Goal: Check status: Check status

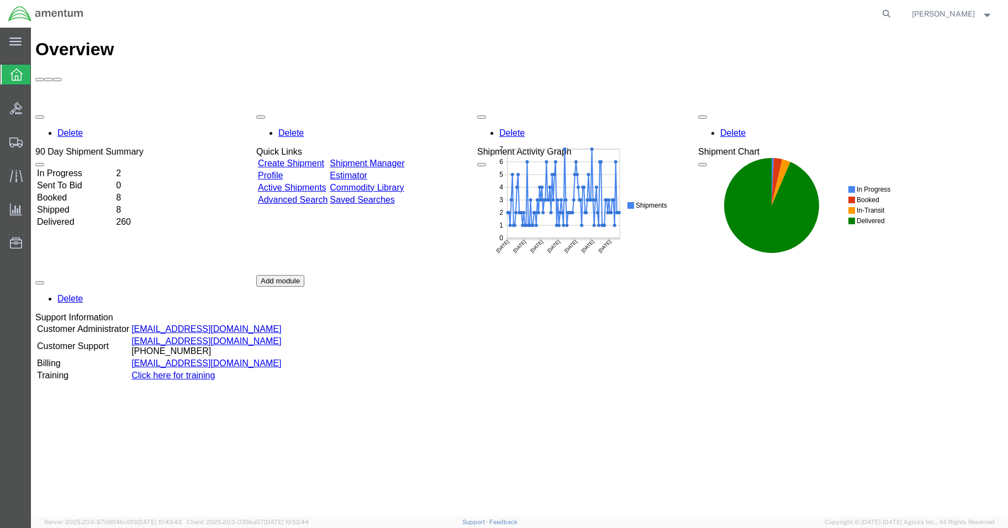
click at [75, 192] on td "Booked" at bounding box center [75, 197] width 78 height 11
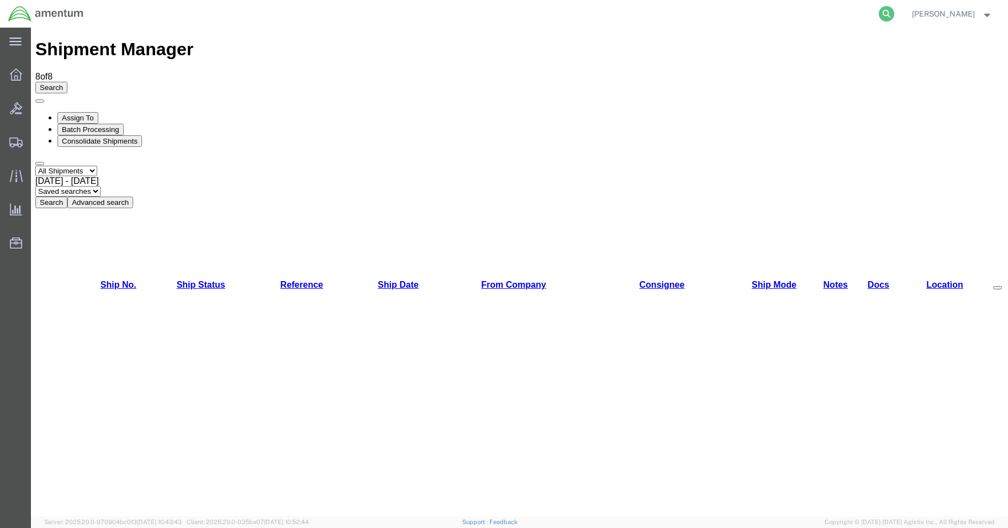
click at [892, 14] on icon at bounding box center [886, 13] width 15 height 15
click at [839, 18] on input "search" at bounding box center [711, 14] width 336 height 27
type input "56662473"
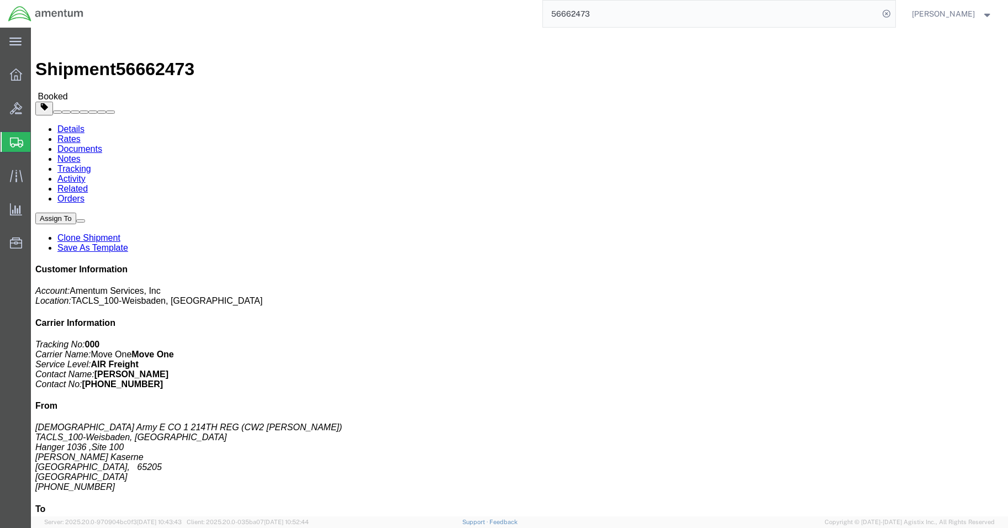
click link "Documents"
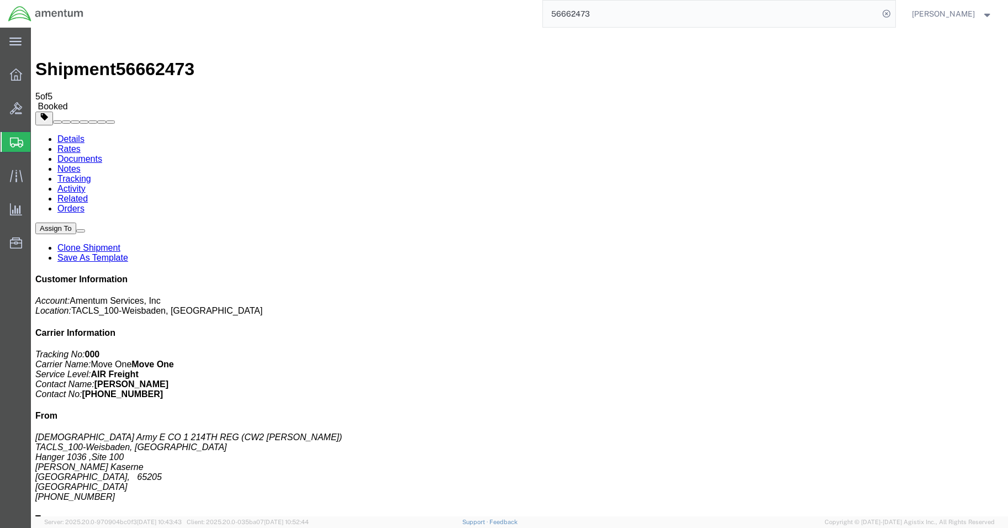
click at [68, 134] on link "Details" at bounding box center [70, 138] width 27 height 9
click link "Rates"
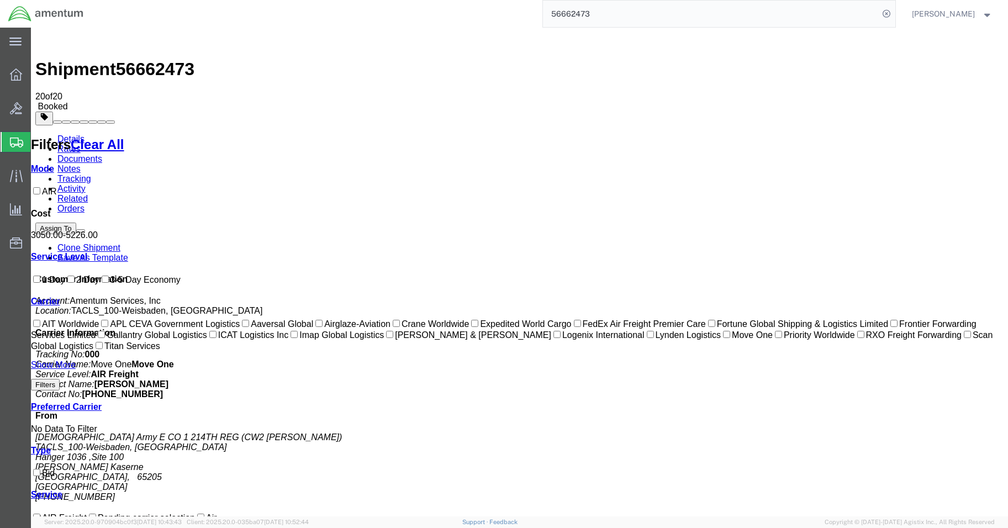
click at [102, 154] on link "Documents" at bounding box center [79, 158] width 45 height 9
